Goal: Task Accomplishment & Management: Manage account settings

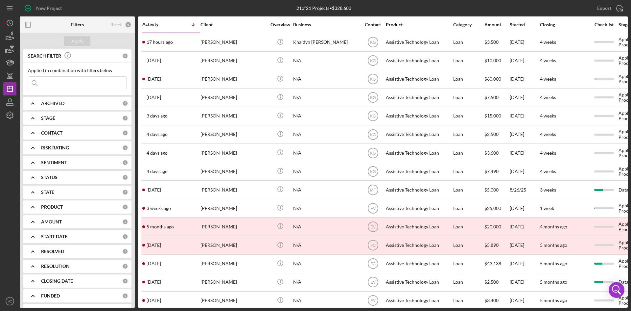
click at [31, 133] on icon "Icon/Expander" at bounding box center [33, 133] width 16 height 16
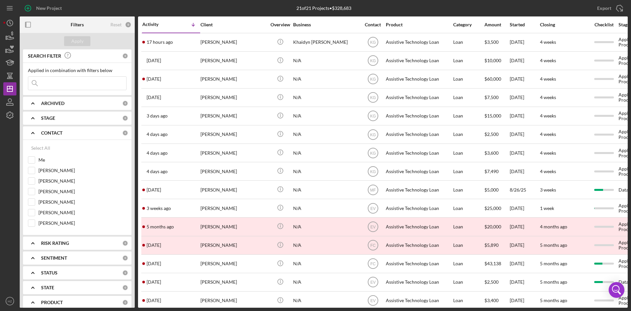
click at [34, 106] on icon "Icon/Expander" at bounding box center [33, 103] width 16 height 16
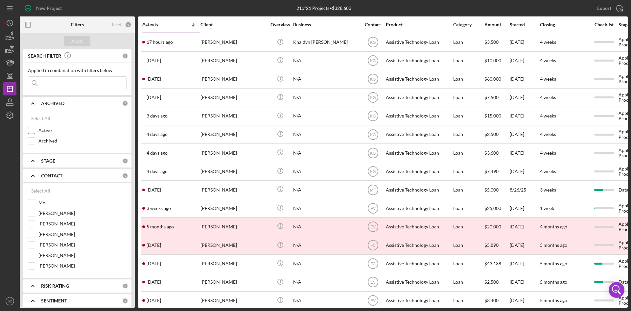
click at [32, 128] on input "Active" at bounding box center [31, 130] width 7 height 7
checkbox input "true"
click at [31, 142] on input "Archived" at bounding box center [31, 140] width 7 height 7
click at [77, 39] on div "Apply" at bounding box center [77, 41] width 12 height 10
click at [34, 139] on input "Archived" at bounding box center [31, 140] width 7 height 7
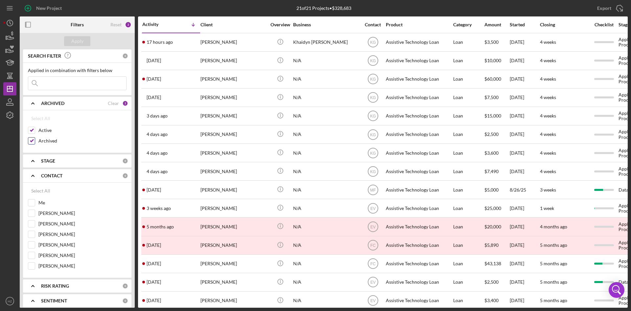
checkbox input "false"
click at [79, 42] on div "Apply" at bounding box center [77, 41] width 12 height 10
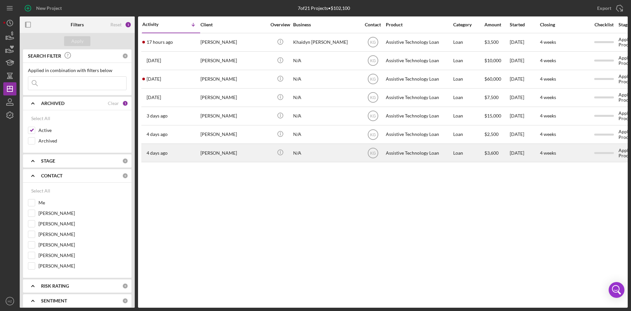
click at [210, 154] on div "[PERSON_NAME]" at bounding box center [234, 152] width 66 height 17
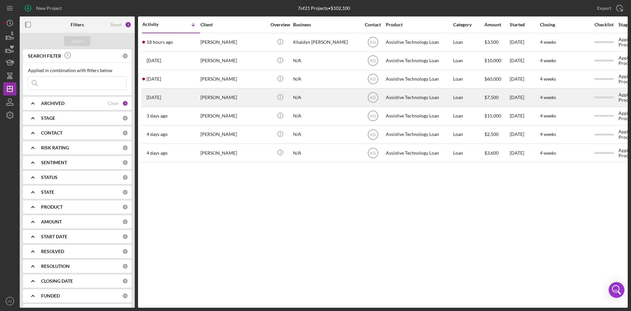
click at [212, 96] on div "[PERSON_NAME]" at bounding box center [234, 97] width 66 height 17
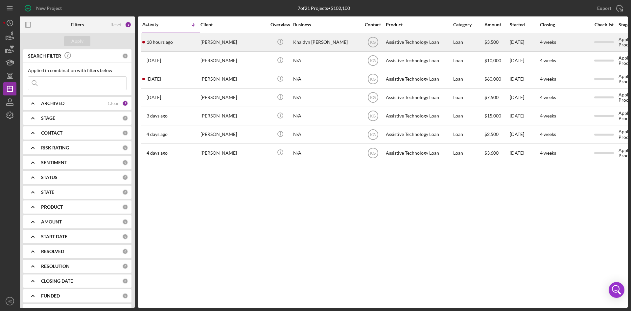
click at [220, 42] on div "[PERSON_NAME]" at bounding box center [234, 42] width 66 height 17
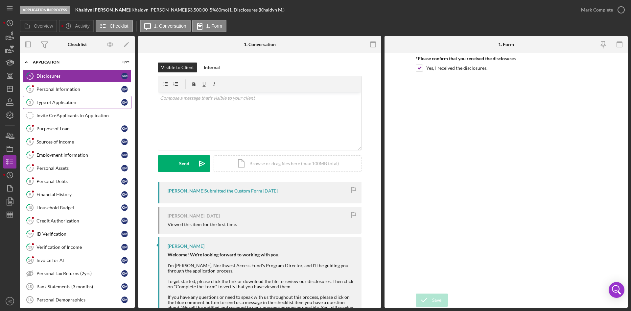
click at [50, 105] on div "Type of Application" at bounding box center [78, 102] width 85 height 5
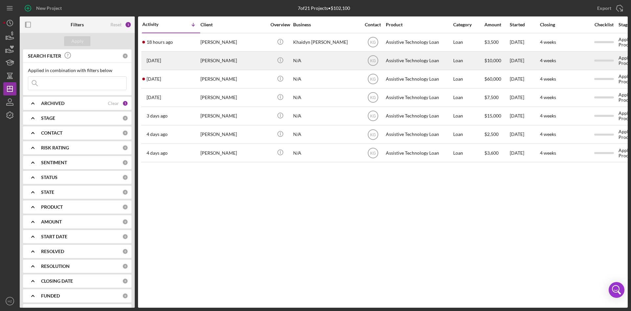
click at [209, 63] on div "[PERSON_NAME]" at bounding box center [234, 60] width 66 height 17
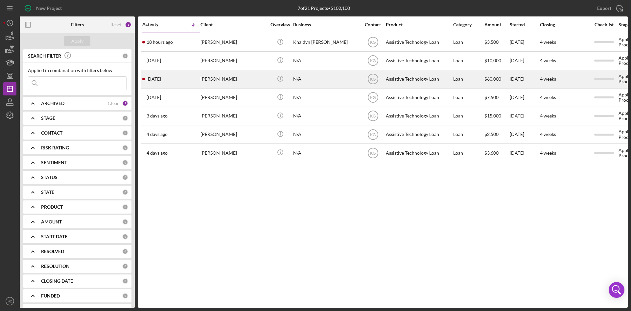
click at [210, 81] on div "[PERSON_NAME]" at bounding box center [234, 78] width 66 height 17
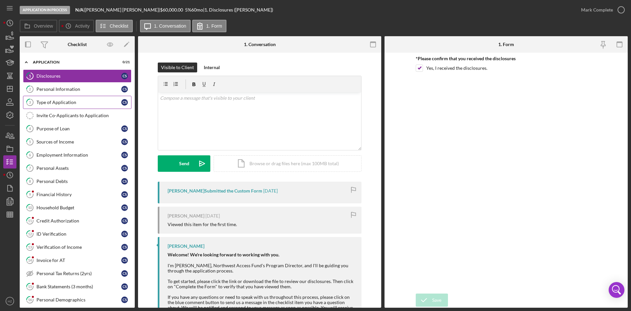
click at [52, 102] on div "Type of Application" at bounding box center [78, 102] width 85 height 5
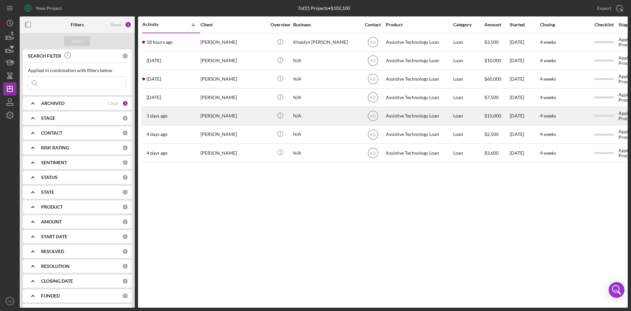
click at [229, 121] on div "[PERSON_NAME]" at bounding box center [234, 115] width 66 height 17
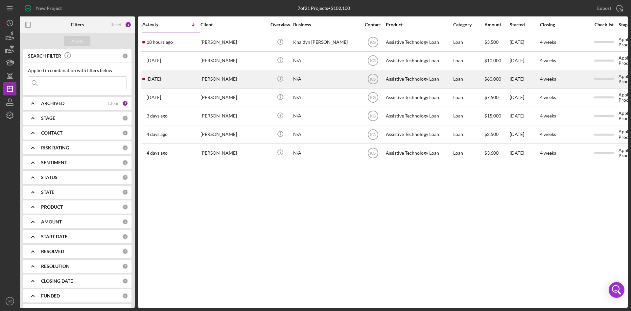
click at [226, 80] on div "[PERSON_NAME]" at bounding box center [234, 78] width 66 height 17
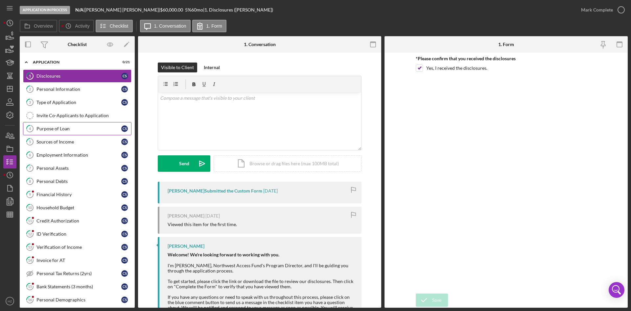
click at [45, 130] on div "Purpose of Loan" at bounding box center [78, 128] width 85 height 5
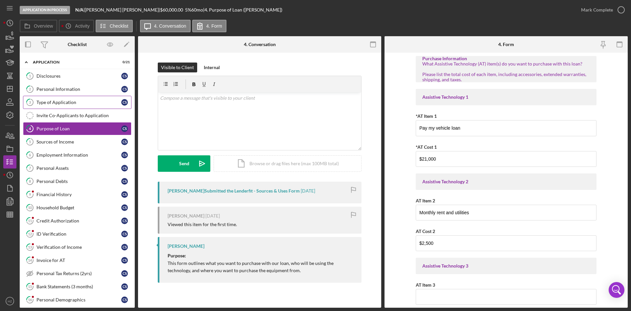
click at [59, 102] on div "Type of Application" at bounding box center [78, 102] width 85 height 5
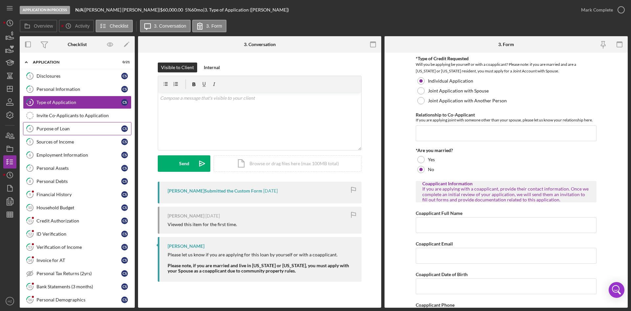
click at [62, 132] on link "4 Purpose of Loan C S" at bounding box center [77, 128] width 109 height 13
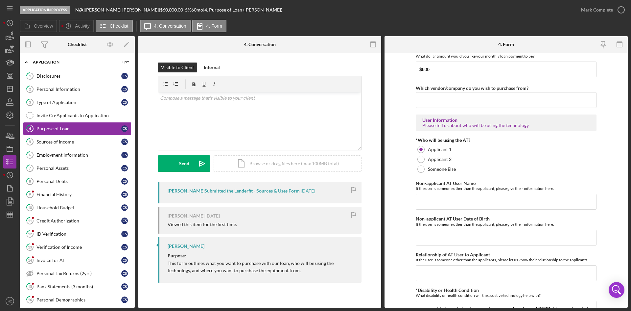
scroll to position [491, 0]
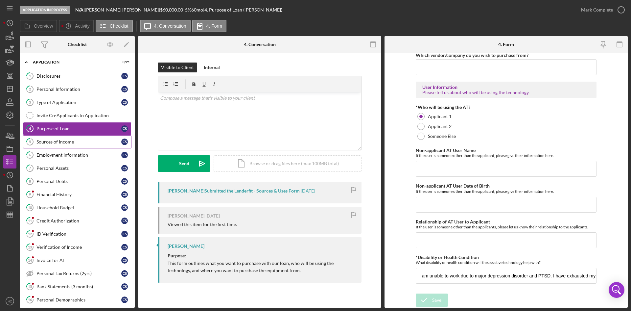
click at [55, 143] on div "Sources of Income" at bounding box center [78, 141] width 85 height 5
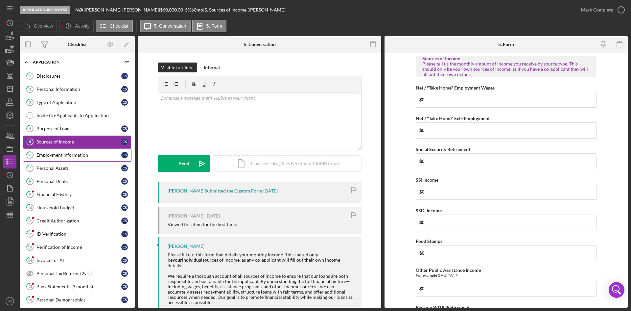
click at [54, 157] on div "Employment Information" at bounding box center [78, 154] width 85 height 5
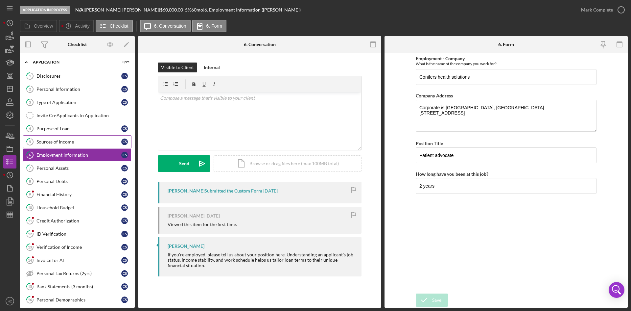
click at [55, 140] on div "Sources of Income" at bounding box center [78, 141] width 85 height 5
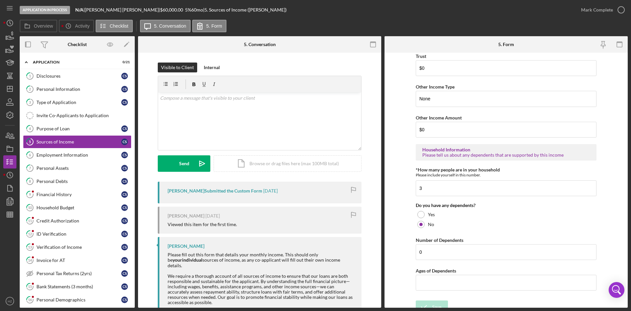
scroll to position [319, 0]
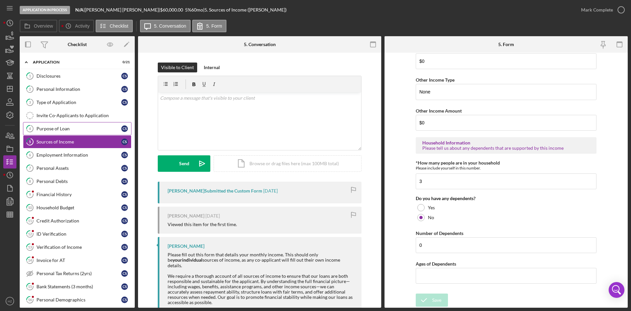
click at [46, 129] on div "Purpose of Loan" at bounding box center [78, 128] width 85 height 5
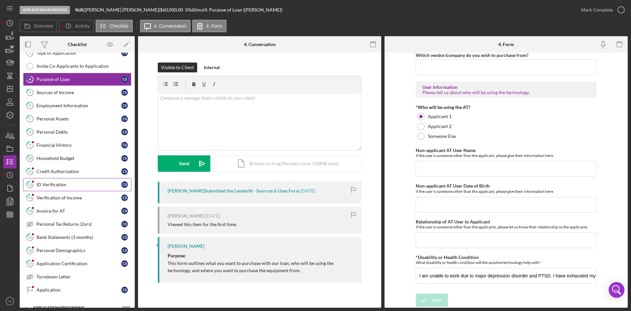
scroll to position [89, 0]
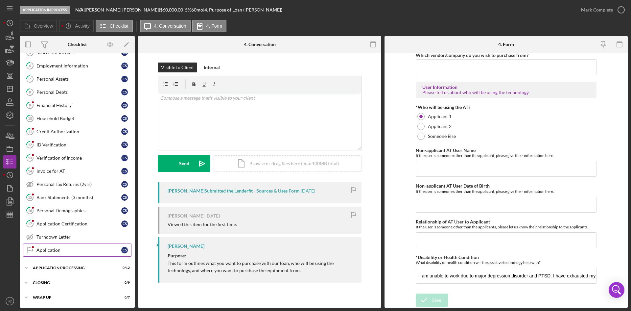
click at [53, 249] on div "Application" at bounding box center [78, 249] width 85 height 5
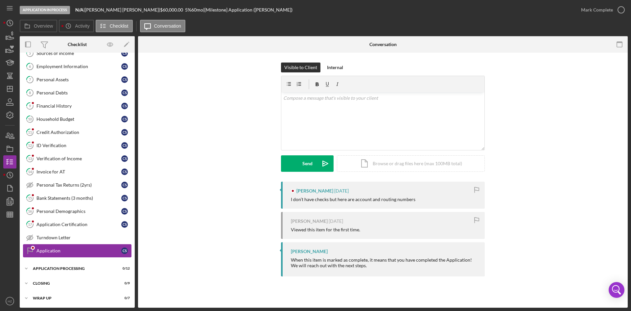
scroll to position [89, 0]
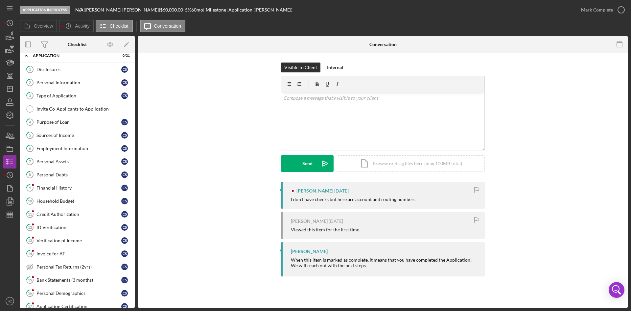
scroll to position [0, 0]
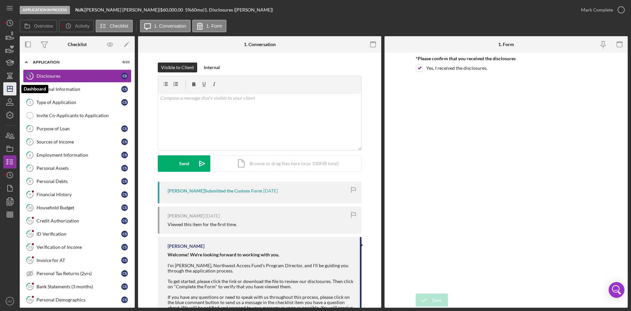
click at [9, 90] on icon "Icon/Dashboard" at bounding box center [10, 89] width 16 height 16
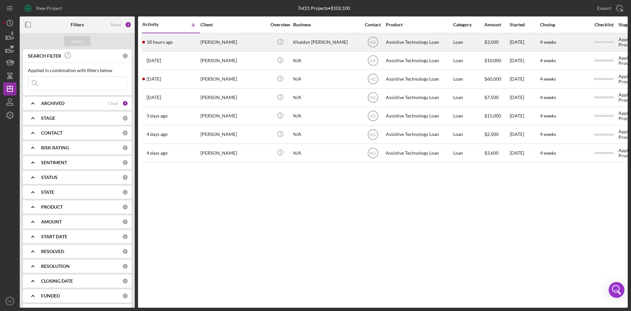
click at [191, 38] on div "18 hours ago [PERSON_NAME]" at bounding box center [171, 42] width 58 height 17
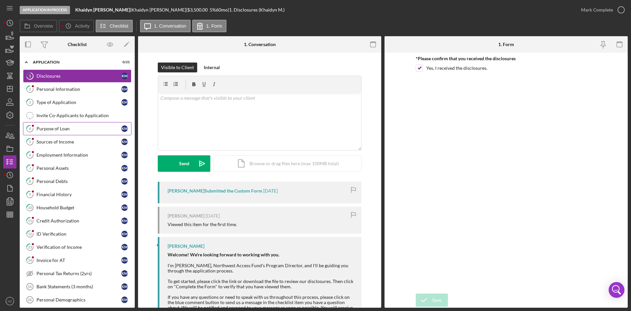
click at [59, 128] on div "Purpose of Loan" at bounding box center [78, 128] width 85 height 5
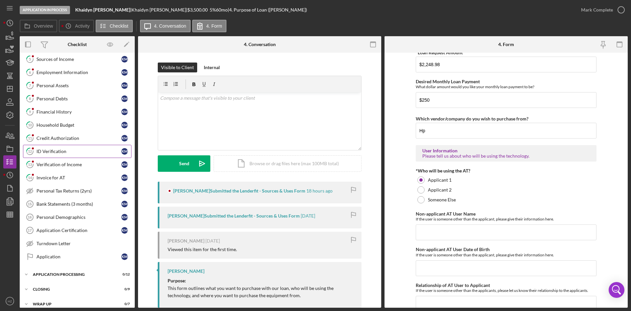
scroll to position [89, 0]
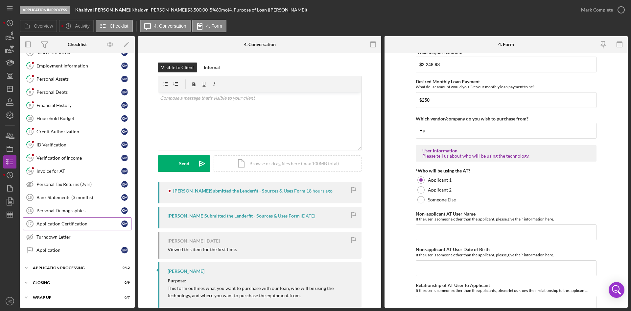
click at [53, 223] on div "Application Certification" at bounding box center [78, 223] width 85 height 5
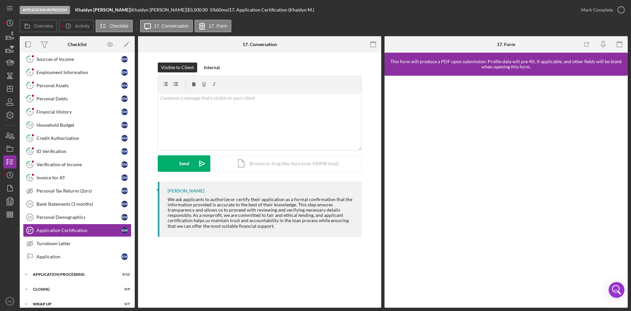
scroll to position [82, 0]
click at [66, 164] on div "Verification of Income" at bounding box center [78, 165] width 85 height 5
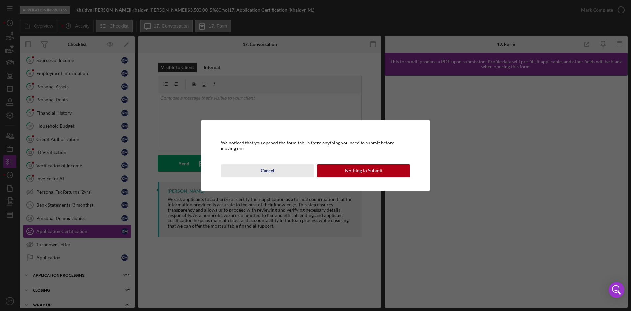
click at [271, 170] on div "Cancel" at bounding box center [268, 170] width 14 height 13
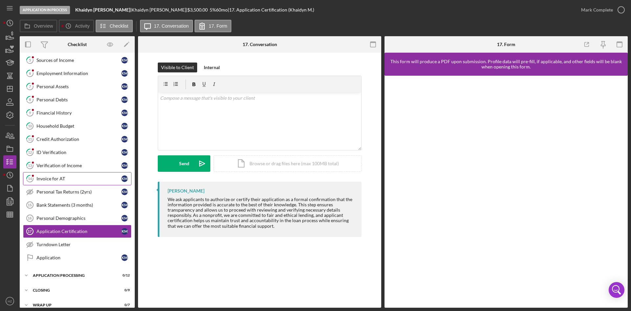
click at [59, 180] on div "Invoice for AT" at bounding box center [78, 178] width 85 height 5
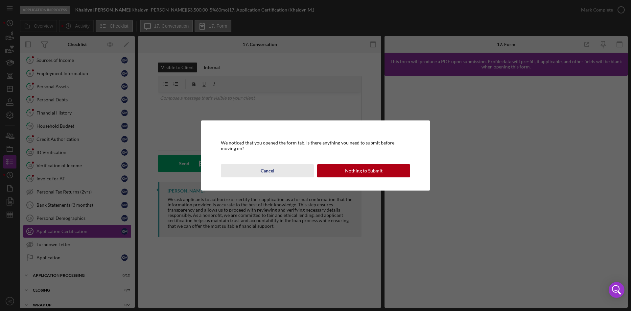
click at [263, 170] on div "Cancel" at bounding box center [268, 170] width 14 height 13
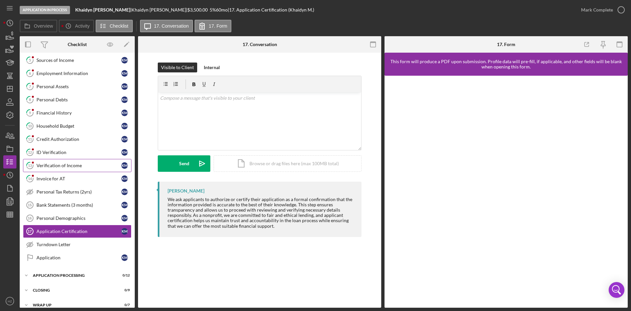
click at [76, 170] on link "13 Verification of Income K M" at bounding box center [77, 165] width 109 height 13
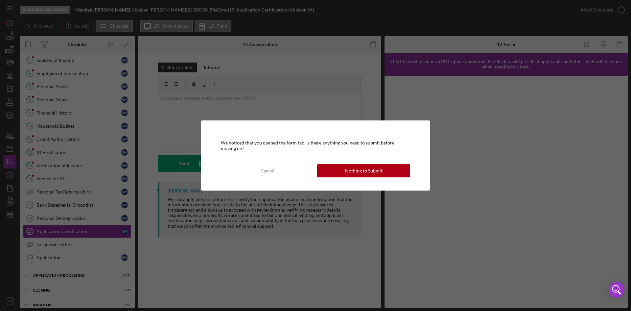
click at [59, 179] on div "We noticed that you opened the form tab. Is there anything you need to submit b…" at bounding box center [315, 155] width 631 height 311
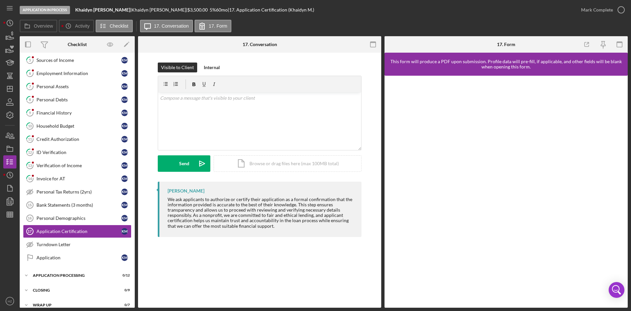
click at [59, 179] on div "Invoice for AT" at bounding box center [78, 178] width 85 height 5
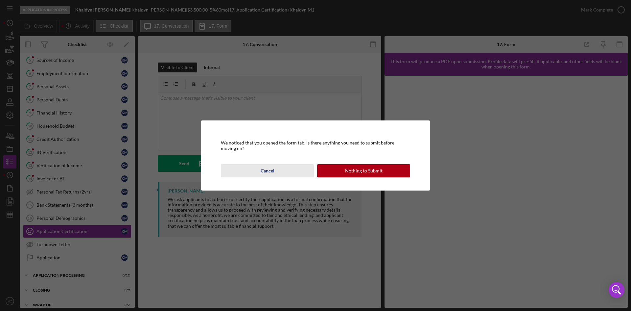
click at [270, 167] on div "Cancel" at bounding box center [268, 170] width 14 height 13
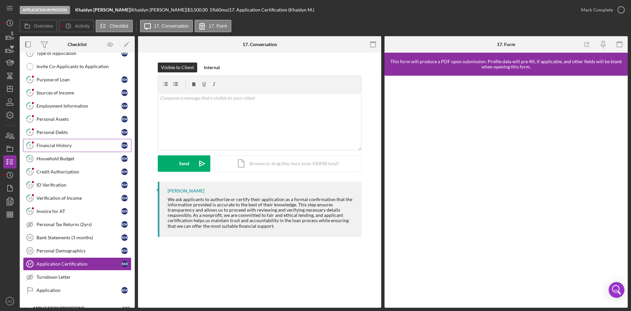
scroll to position [49, 0]
click at [57, 143] on div "Financial History" at bounding box center [78, 145] width 85 height 5
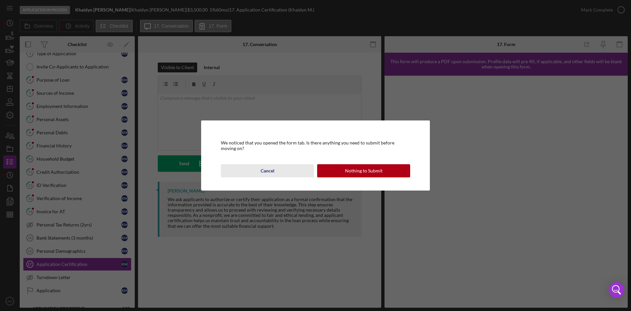
click at [277, 170] on button "Cancel" at bounding box center [267, 170] width 93 height 13
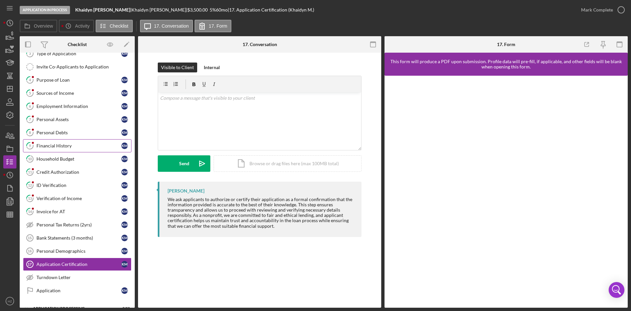
scroll to position [0, 0]
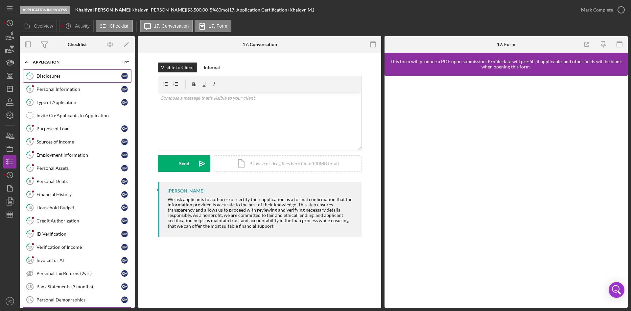
click at [56, 77] on div "Disclosures" at bounding box center [78, 75] width 85 height 5
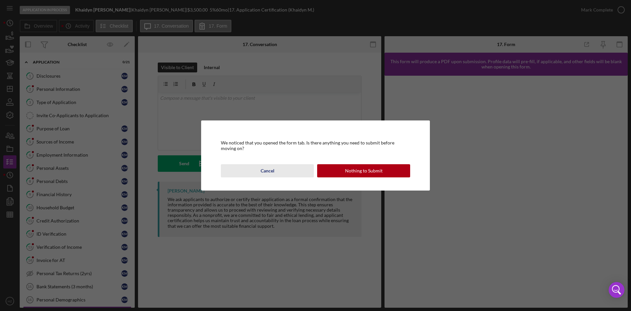
click at [278, 171] on button "Cancel" at bounding box center [267, 170] width 93 height 13
click at [255, 167] on button "Cancel" at bounding box center [267, 170] width 93 height 13
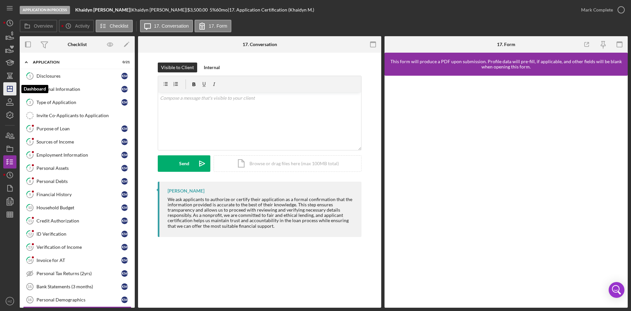
click at [10, 85] on icon "Icon/Dashboard" at bounding box center [10, 89] width 16 height 16
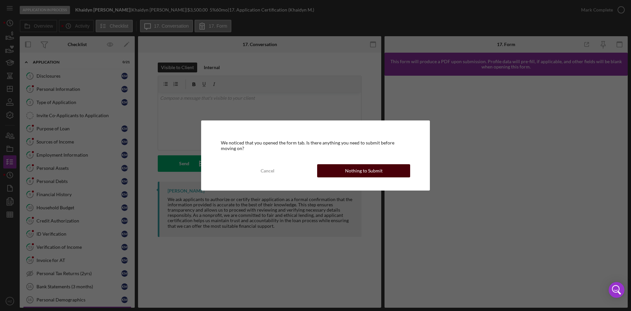
click at [351, 170] on div "Nothing to Submit" at bounding box center [363, 170] width 37 height 13
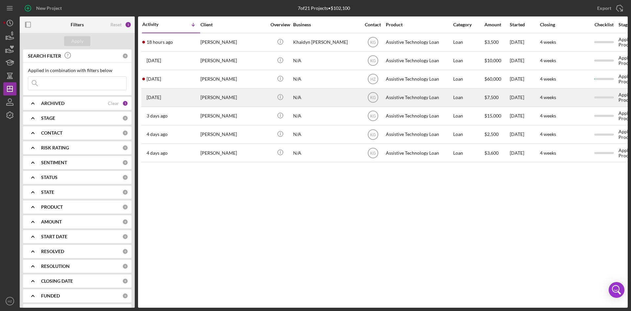
click at [225, 99] on div "[PERSON_NAME]" at bounding box center [234, 97] width 66 height 17
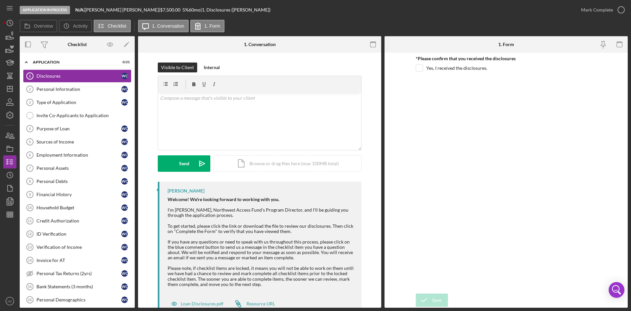
scroll to position [22, 0]
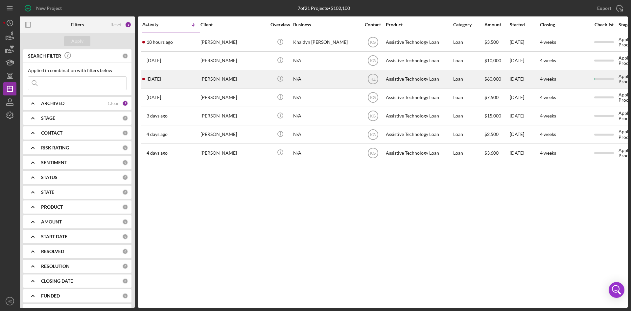
click at [226, 83] on div "[PERSON_NAME]" at bounding box center [234, 78] width 66 height 17
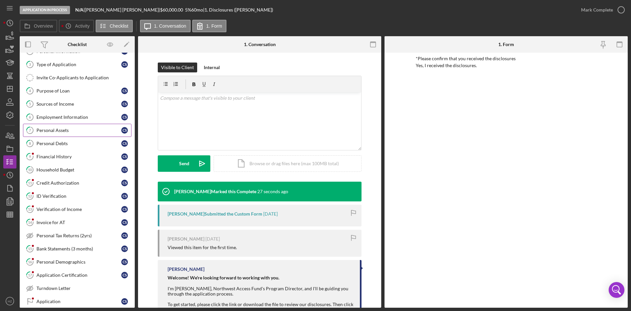
scroll to position [89, 0]
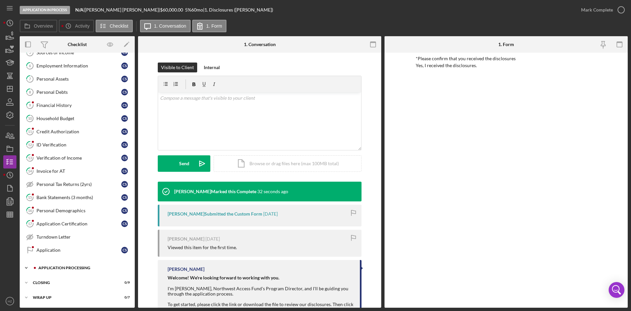
click at [27, 267] on icon "Icon/Expander" at bounding box center [26, 267] width 13 height 13
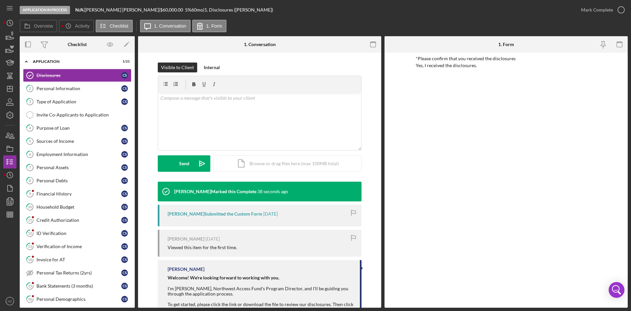
scroll to position [0, 0]
click at [62, 143] on div "Sources of Income" at bounding box center [78, 141] width 85 height 5
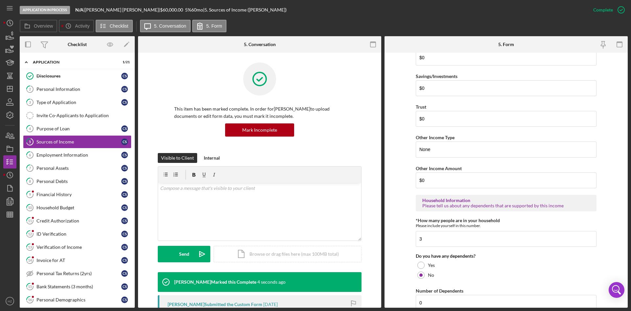
scroll to position [214, 0]
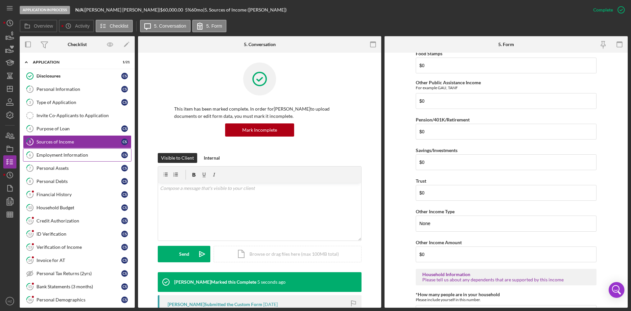
click at [69, 152] on link "6 Employment Information C S" at bounding box center [77, 154] width 109 height 13
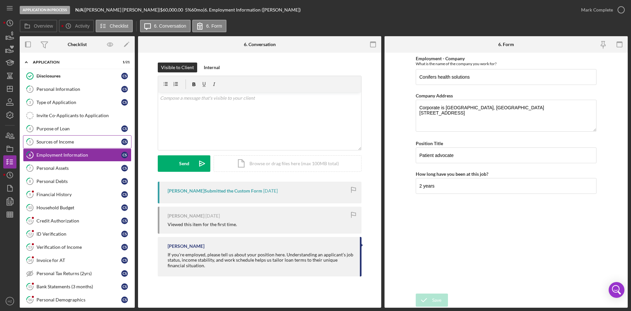
click at [74, 142] on div "Sources of Income" at bounding box center [78, 141] width 85 height 5
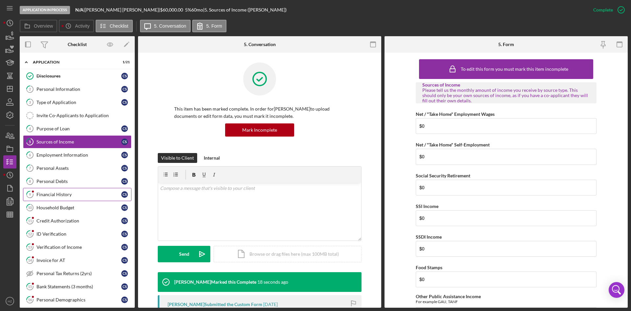
click at [59, 194] on div "Financial History" at bounding box center [78, 194] width 85 height 5
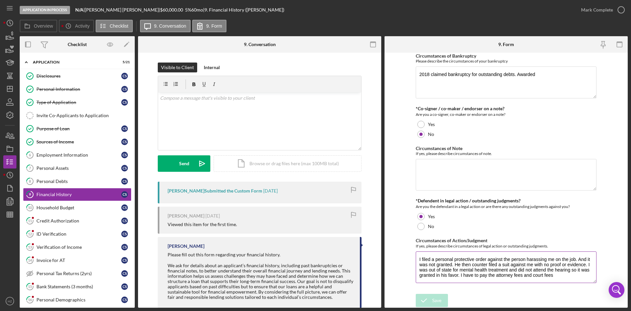
scroll to position [36, 0]
click at [54, 158] on link "6 Employment Information C S" at bounding box center [77, 154] width 109 height 13
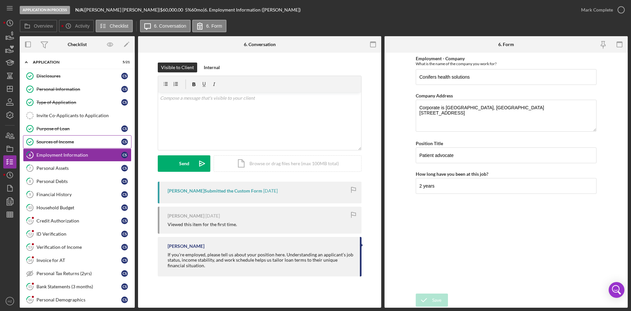
click at [56, 139] on div "Sources of Income" at bounding box center [78, 141] width 85 height 5
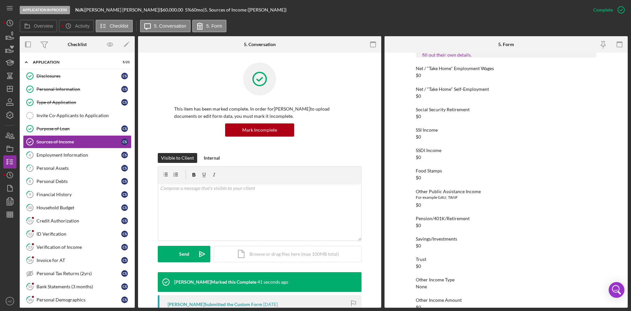
scroll to position [176, 0]
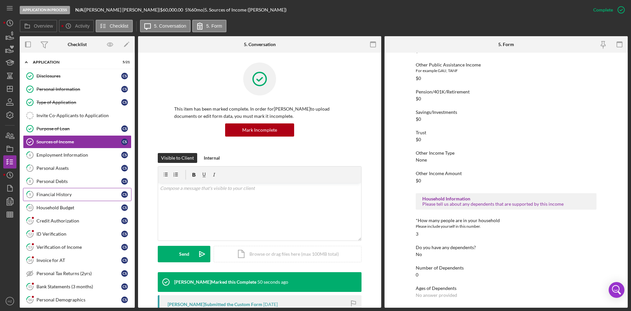
click at [61, 194] on div "Financial History" at bounding box center [78, 194] width 85 height 5
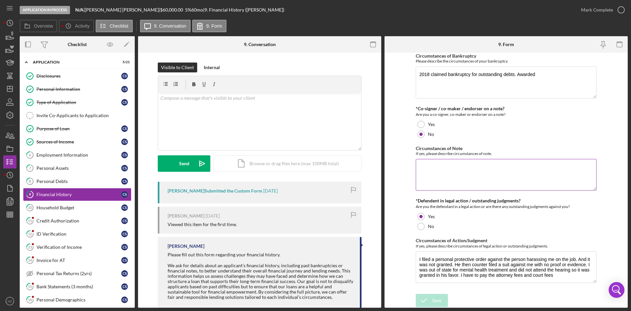
scroll to position [36, 0]
click at [58, 128] on div "Purpose of Loan" at bounding box center [78, 128] width 85 height 5
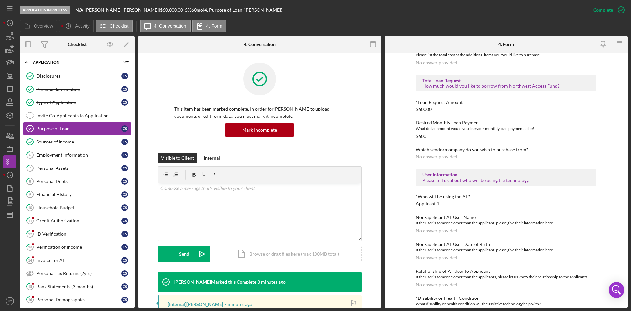
scroll to position [351, 0]
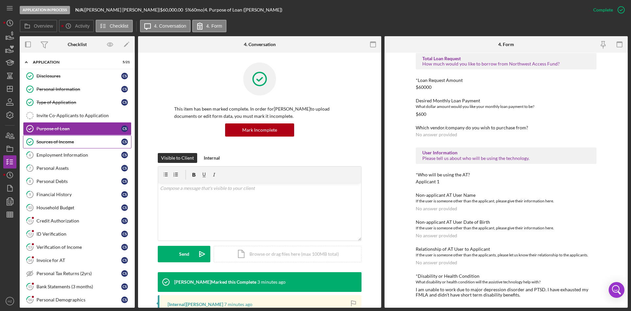
click at [60, 144] on div "Sources of Income" at bounding box center [78, 141] width 85 height 5
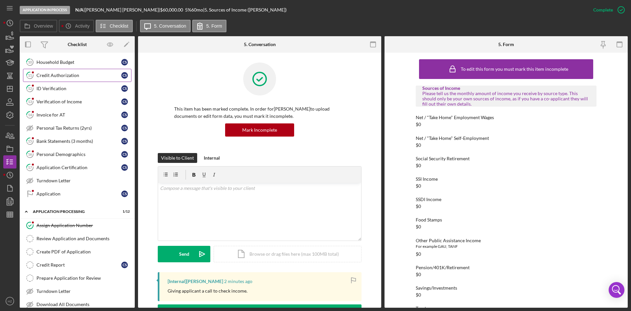
scroll to position [164, 0]
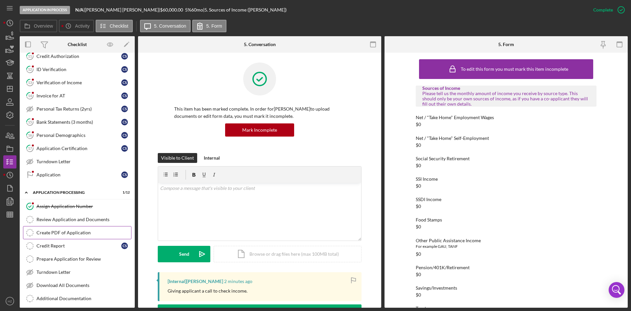
click at [59, 234] on div "Create PDF of Application" at bounding box center [83, 232] width 95 height 5
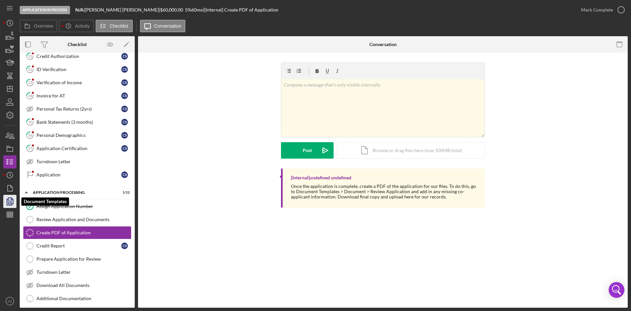
click at [12, 203] on icon "button" at bounding box center [10, 201] width 16 height 16
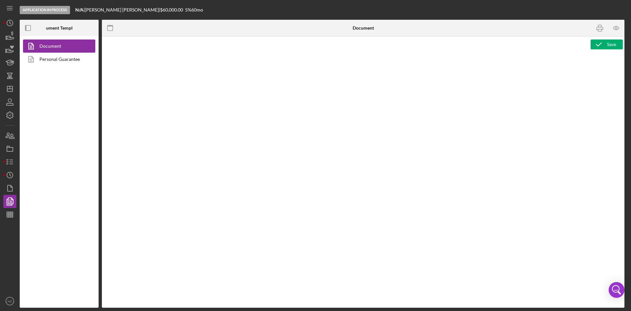
type textarea "<div class="WordSection1"> <p style="margin: 0in; font-size: 12pt; font-family:…"
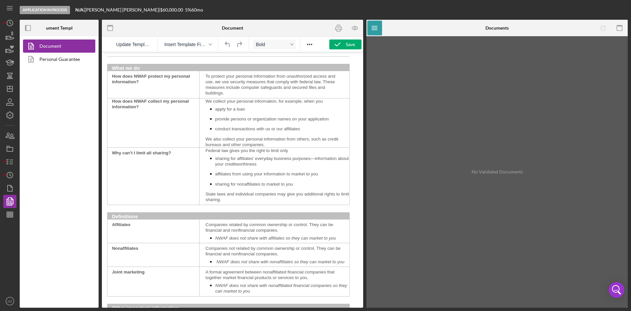
scroll to position [592, 0]
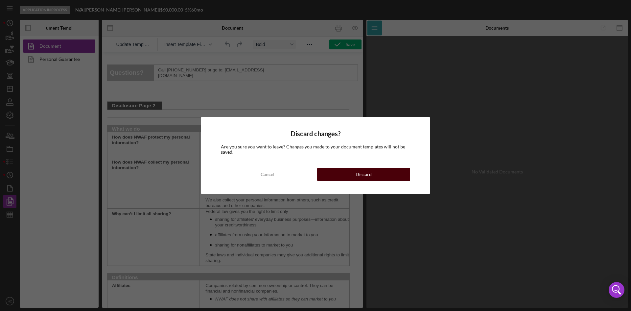
click at [356, 176] on div "Discard" at bounding box center [364, 174] width 16 height 13
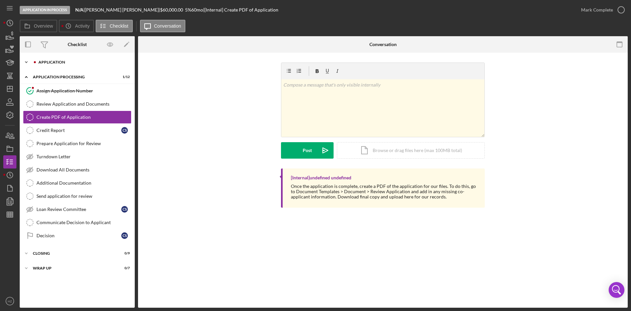
click at [27, 63] on icon "Icon/Expander" at bounding box center [26, 62] width 13 height 13
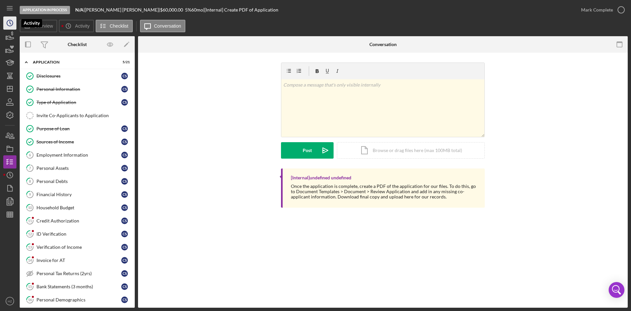
click at [11, 24] on polyline "button" at bounding box center [10, 22] width 1 height 3
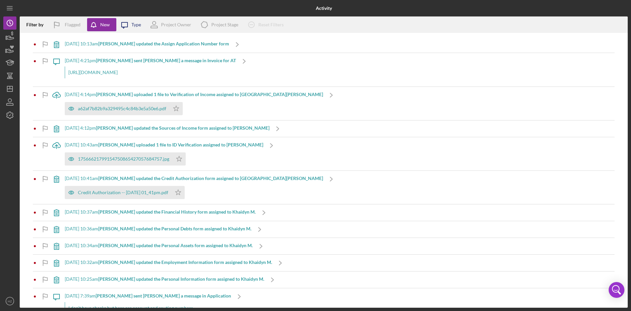
click at [134, 27] on div "Type" at bounding box center [137, 24] width 10 height 5
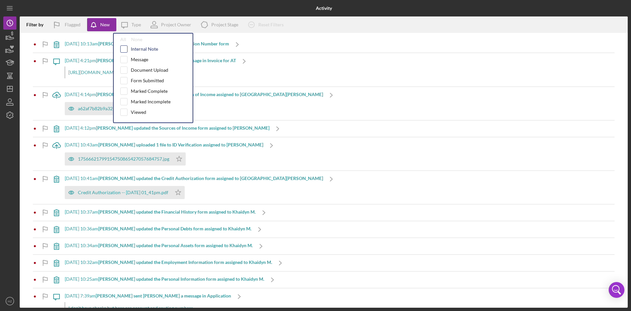
click at [126, 49] on input "checkbox" at bounding box center [124, 49] width 7 height 7
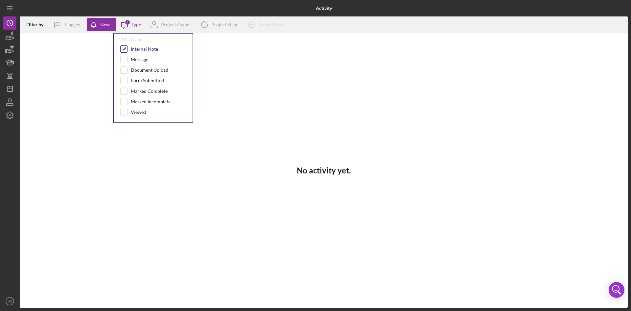
click at [123, 48] on input "checkbox" at bounding box center [124, 49] width 7 height 7
checkbox input "false"
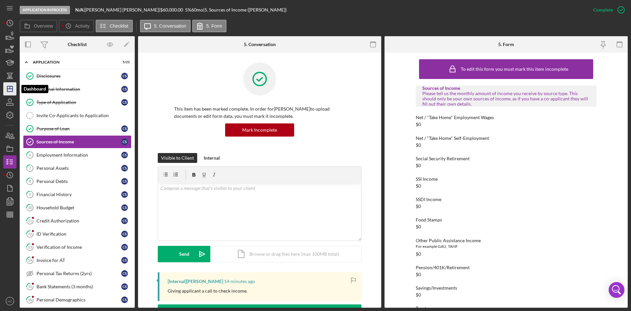
click at [11, 84] on icon "Icon/Dashboard" at bounding box center [10, 89] width 16 height 16
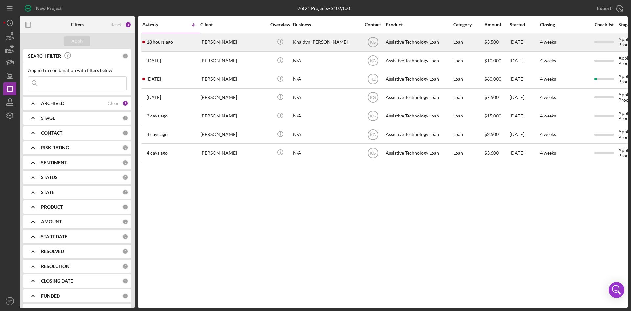
click at [225, 41] on div "[PERSON_NAME]" at bounding box center [234, 42] width 66 height 17
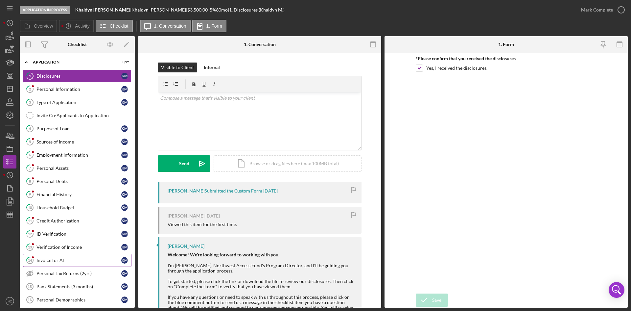
click at [59, 264] on link "14 Invoice for AT K M" at bounding box center [77, 260] width 109 height 13
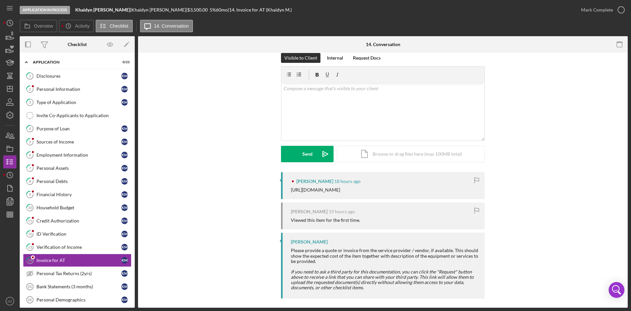
scroll to position [13, 0]
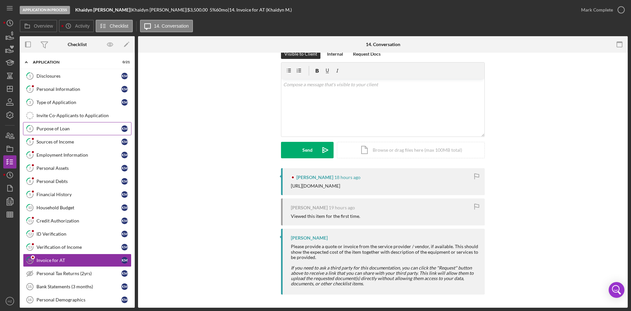
click at [51, 127] on div "Purpose of Loan" at bounding box center [78, 128] width 85 height 5
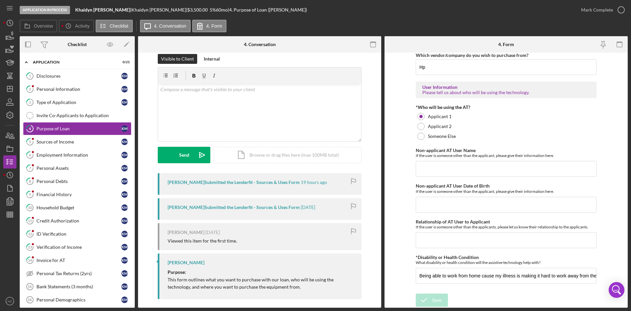
scroll to position [13, 0]
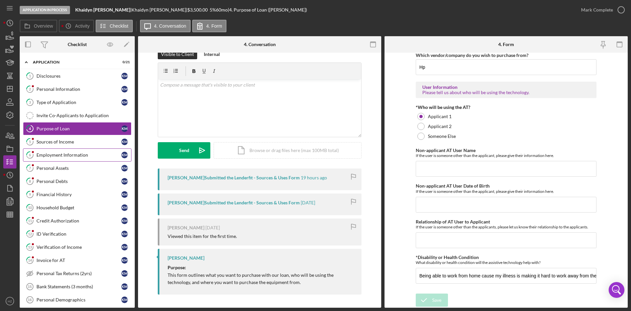
click at [63, 153] on div "Employment Information" at bounding box center [78, 154] width 85 height 5
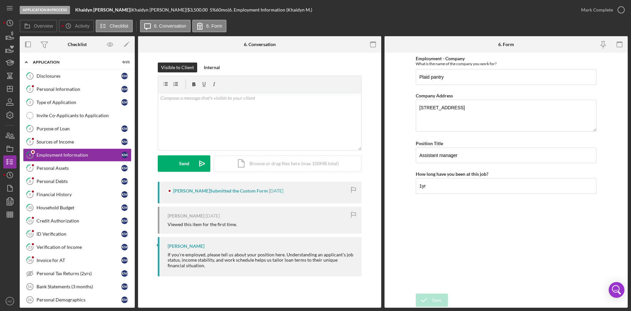
drag, startPoint x: 135, startPoint y: 188, endPoint x: 134, endPoint y: 144, distance: 43.4
click at [134, 144] on div "Overview Internal Workflow Stage Application In Process Icon/Dropdown Arrow Arc…" at bounding box center [324, 171] width 608 height 271
click at [9, 89] on line "button" at bounding box center [9, 89] width 5 height 0
